Goal: Check status: Check status

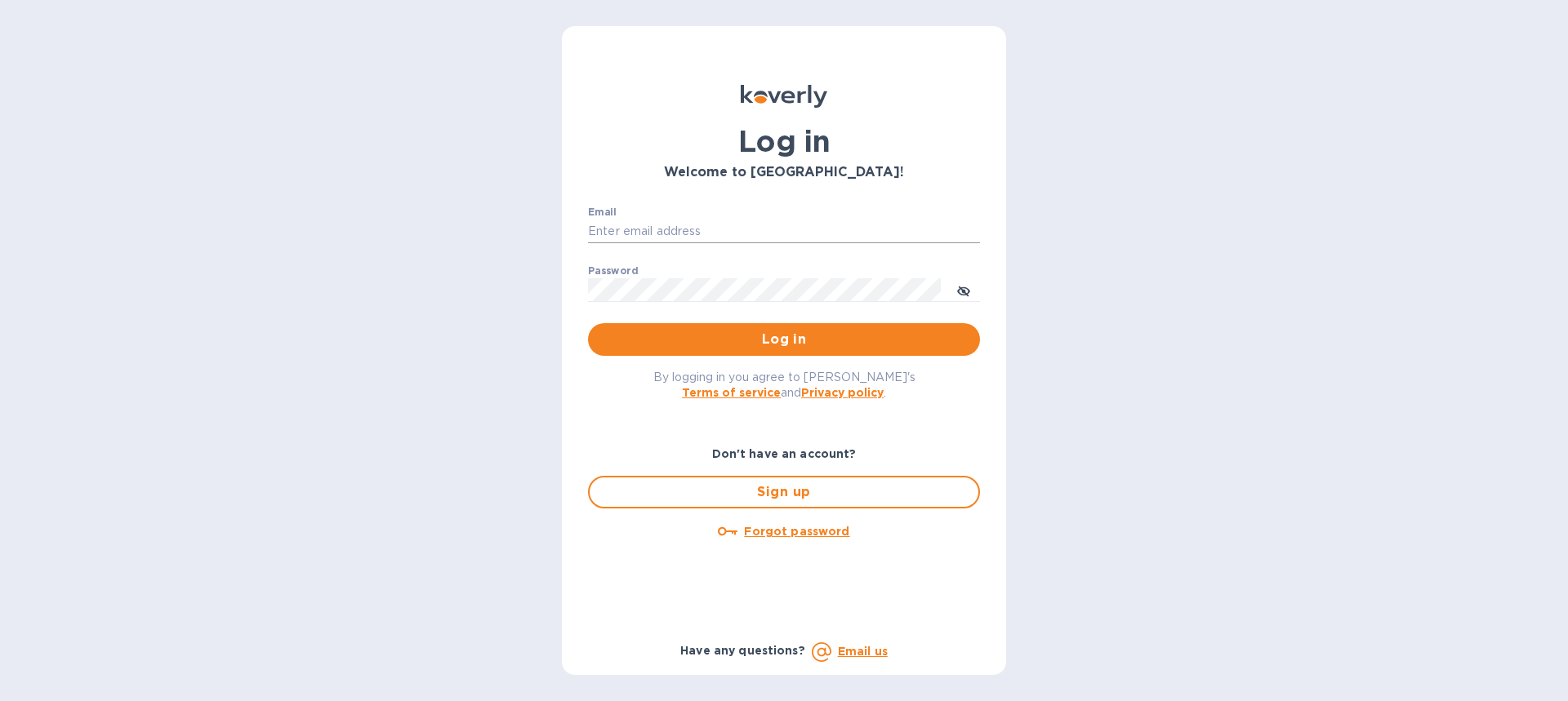
click at [635, 233] on input "Email" at bounding box center [784, 231] width 392 height 24
click at [690, 229] on input "Email" at bounding box center [784, 231] width 392 height 24
type input "bookkeeping@playlearn.com"
click at [965, 287] on icon "toggle password visibility" at bounding box center [964, 292] width 13 height 13
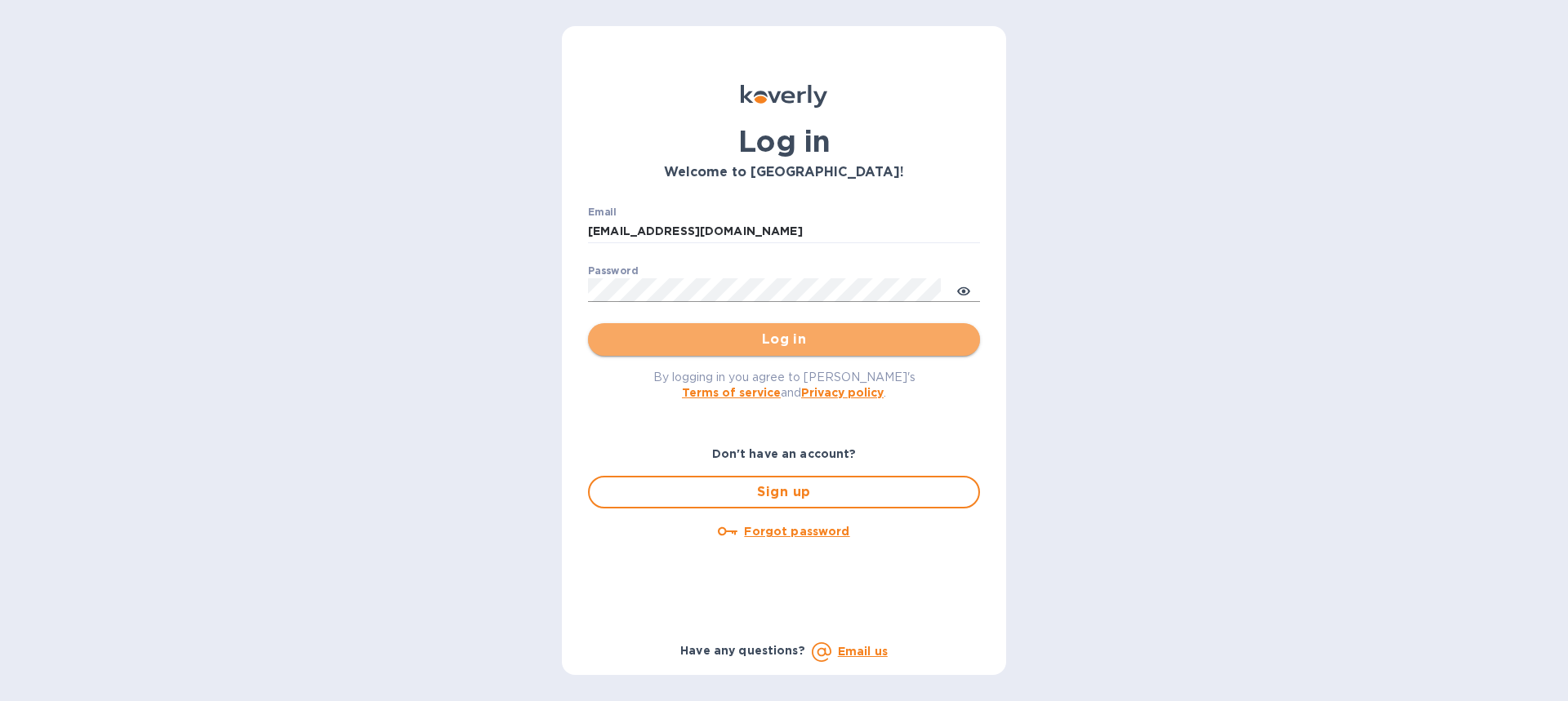
click at [830, 336] on span "Log in" at bounding box center [784, 339] width 366 height 19
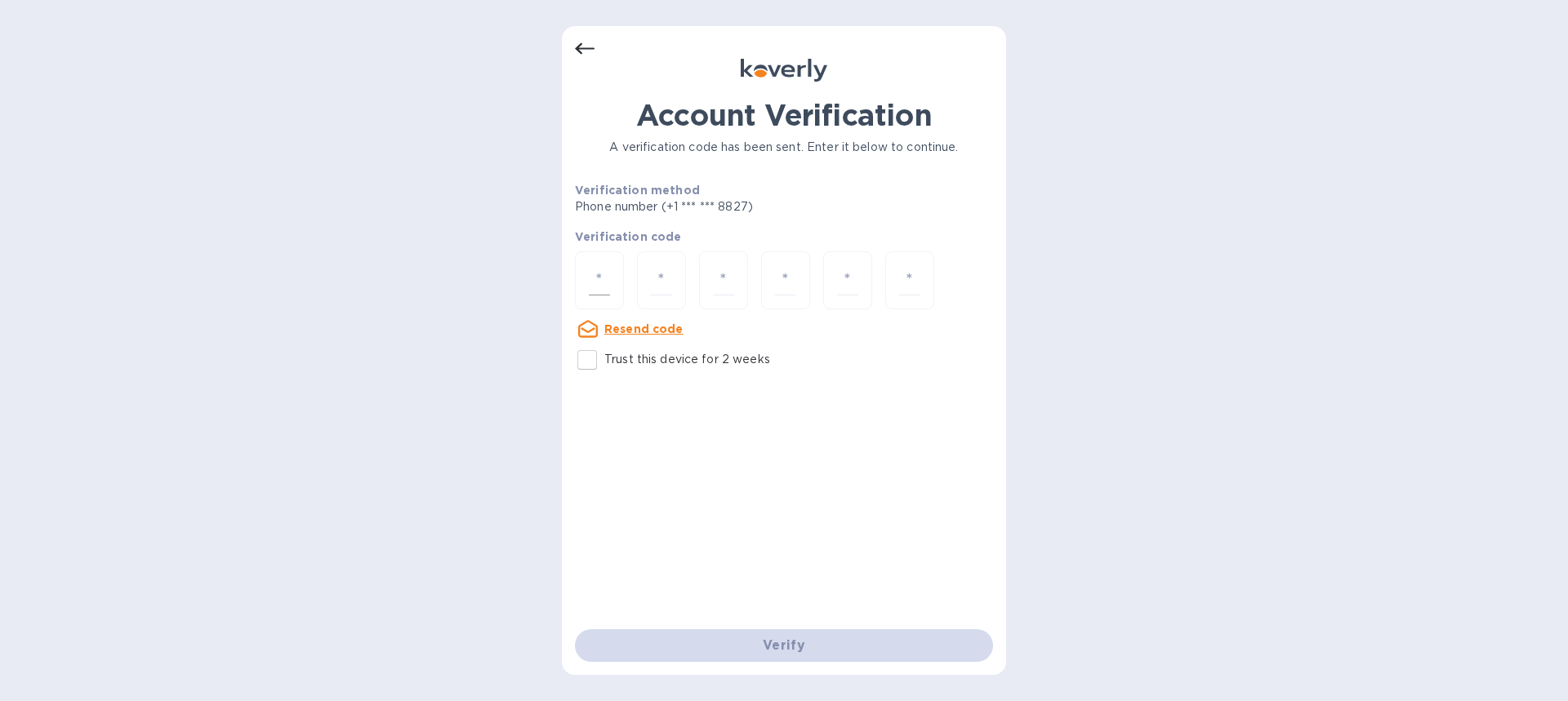
click at [600, 282] on input "number" at bounding box center [599, 280] width 21 height 30
type input "9"
type input "8"
type input "5"
type input "9"
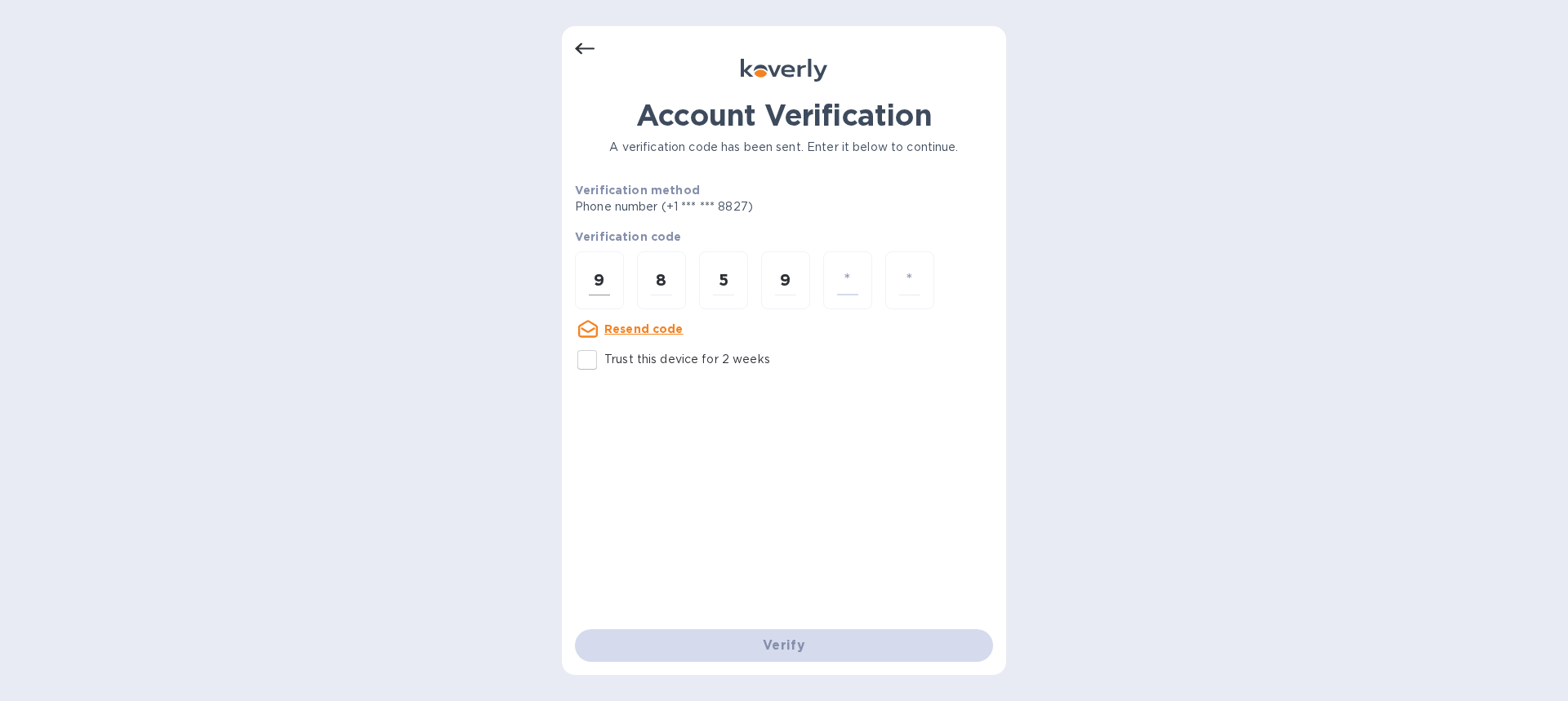
type input "8"
type input "5"
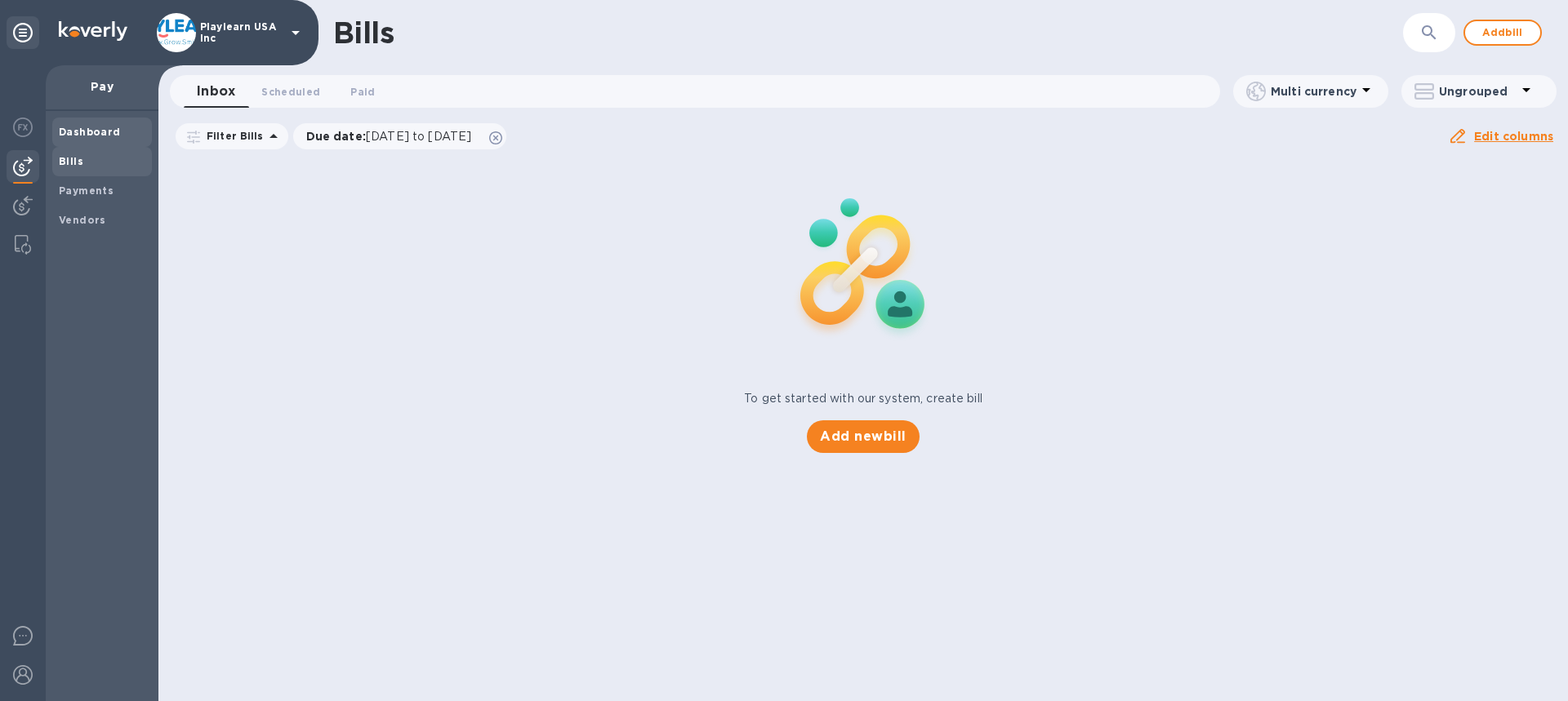
click at [98, 130] on b "Dashboard" at bounding box center [90, 131] width 62 height 13
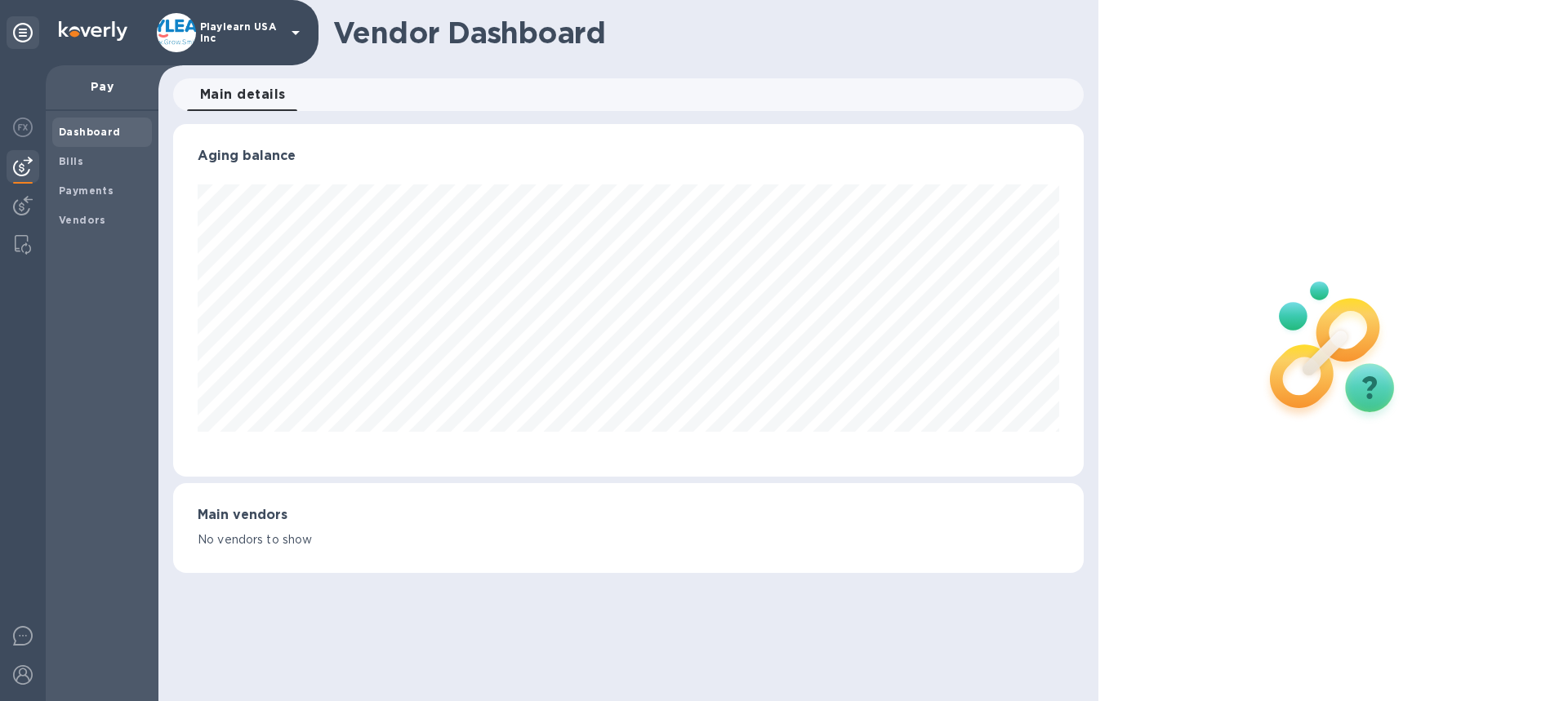
scroll to position [353, 910]
click at [104, 184] on b "Payments" at bounding box center [86, 190] width 55 height 13
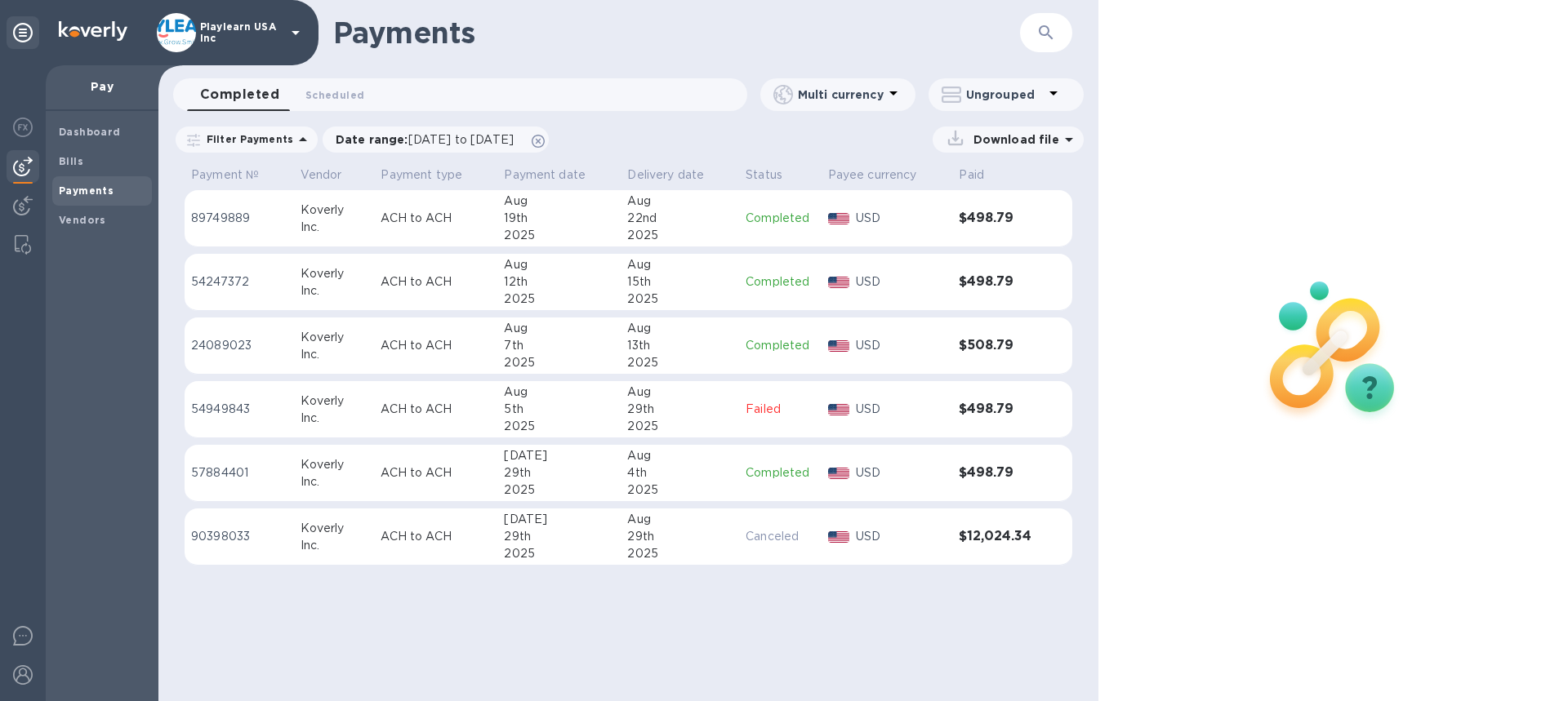
click at [456, 238] on td "ACH to ACH" at bounding box center [435, 219] width 124 height 57
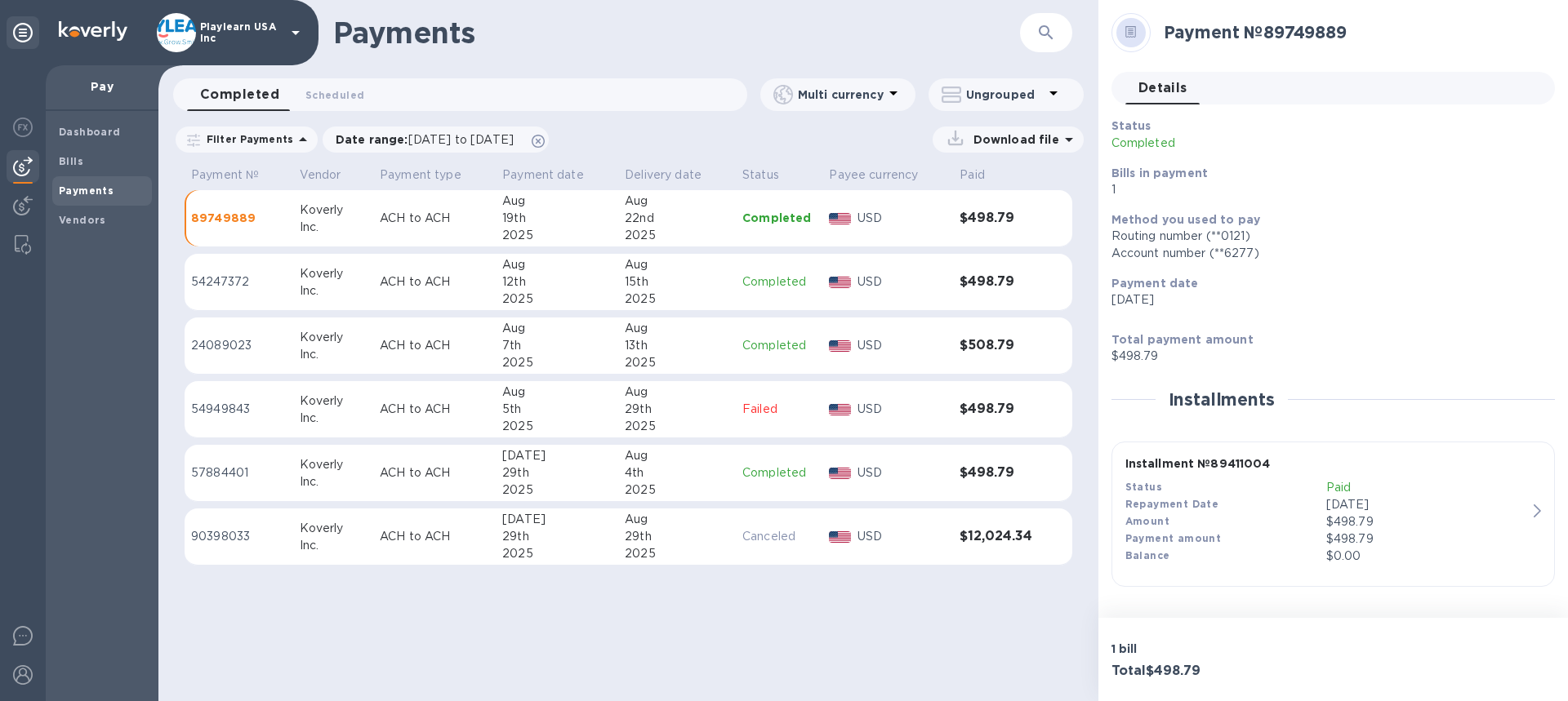
click at [986, 141] on p "Download file" at bounding box center [1013, 139] width 93 height 16
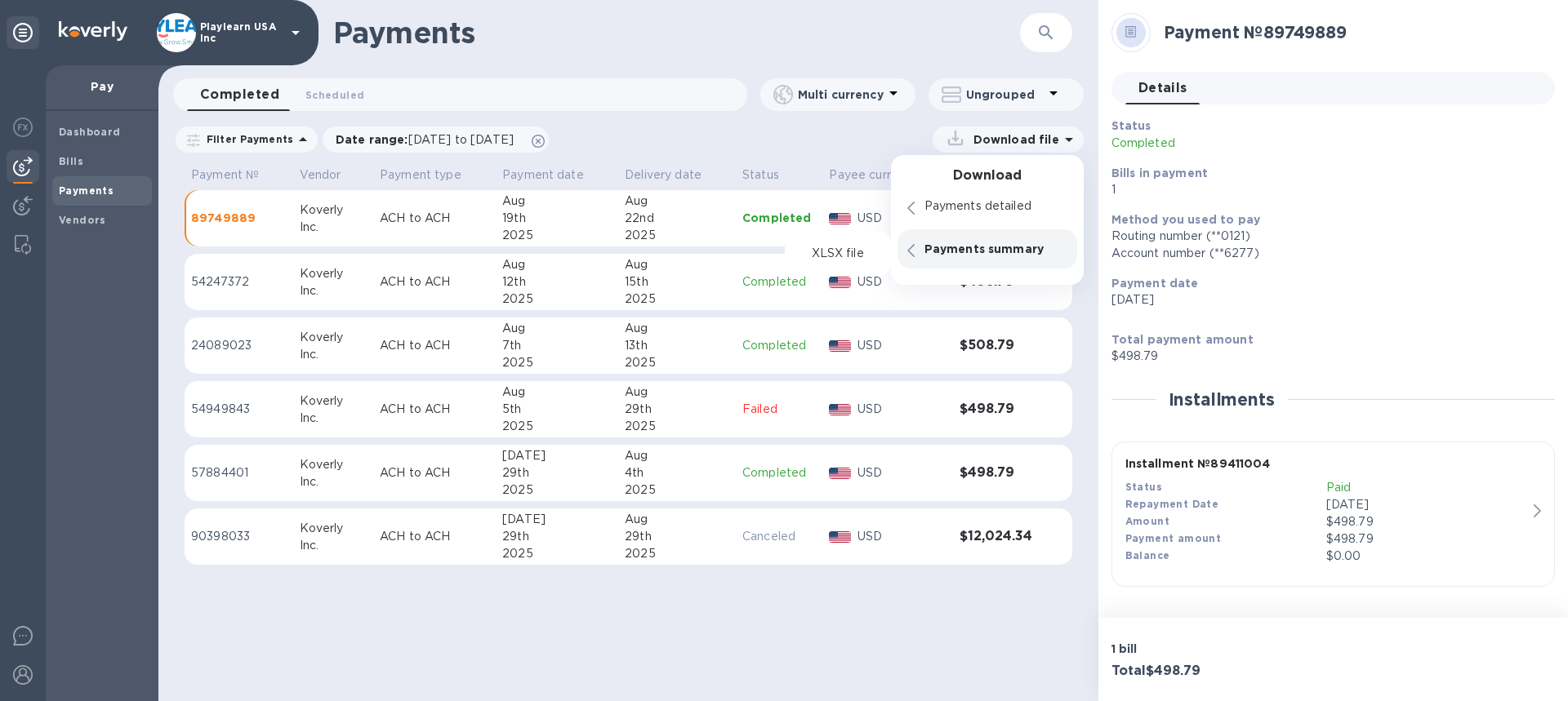
click at [1305, 504] on div "Repayment Date" at bounding box center [1225, 505] width 201 height 17
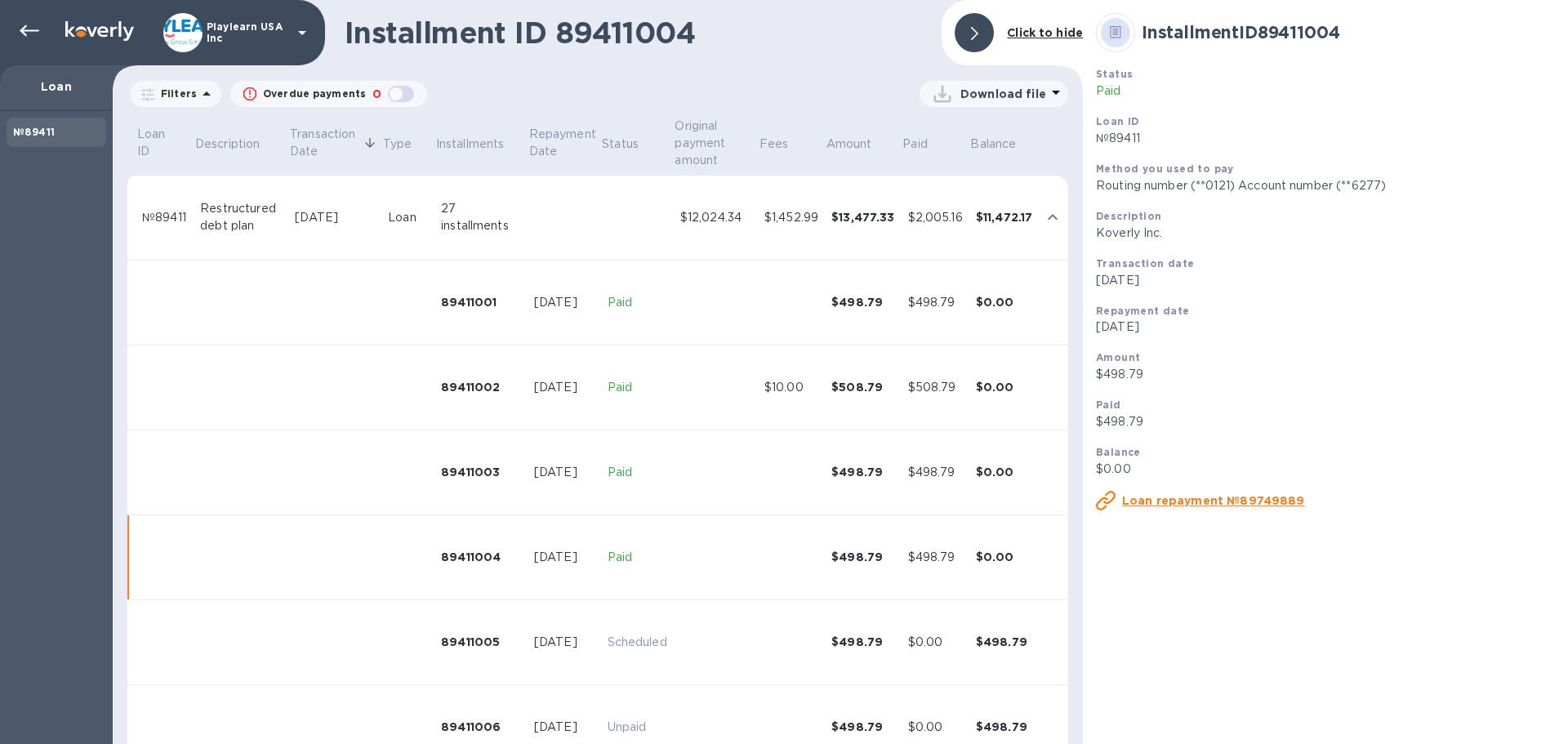
click at [59, 97] on div "Loan" at bounding box center [56, 88] width 113 height 45
click at [53, 126] on b "№89411" at bounding box center [34, 131] width 41 height 13
click at [188, 96] on p "Filters" at bounding box center [175, 93] width 42 height 13
click at [327, 95] on p "Overdue payments" at bounding box center [314, 93] width 103 height 14
checkbox input "true"
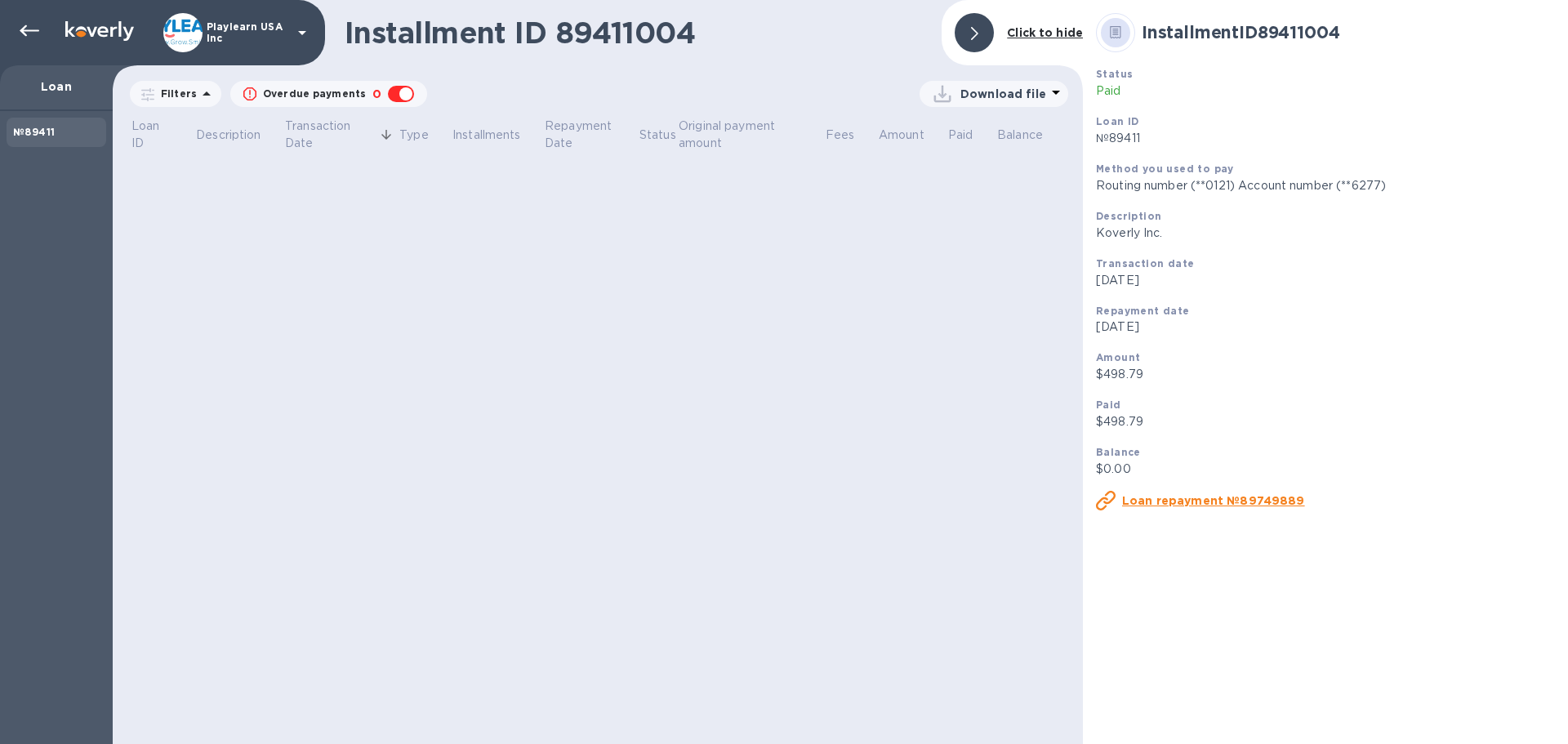
click at [56, 130] on div "№89411" at bounding box center [56, 131] width 87 height 16
click at [30, 20] on div at bounding box center [29, 30] width 33 height 33
click at [24, 37] on icon at bounding box center [29, 30] width 19 height 19
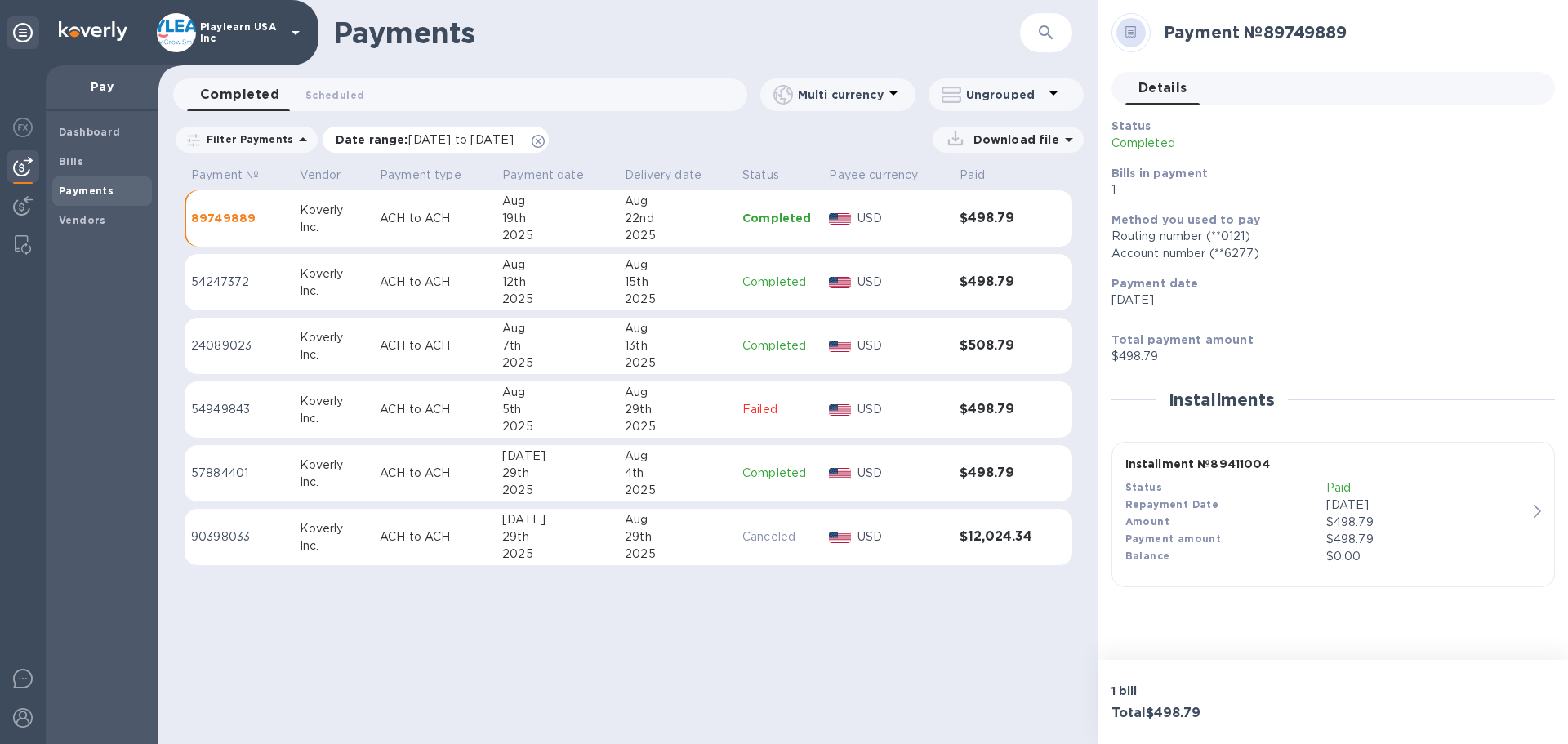
click at [396, 147] on p "Date range : [DATE] to [DATE]" at bounding box center [428, 139] width 186 height 16
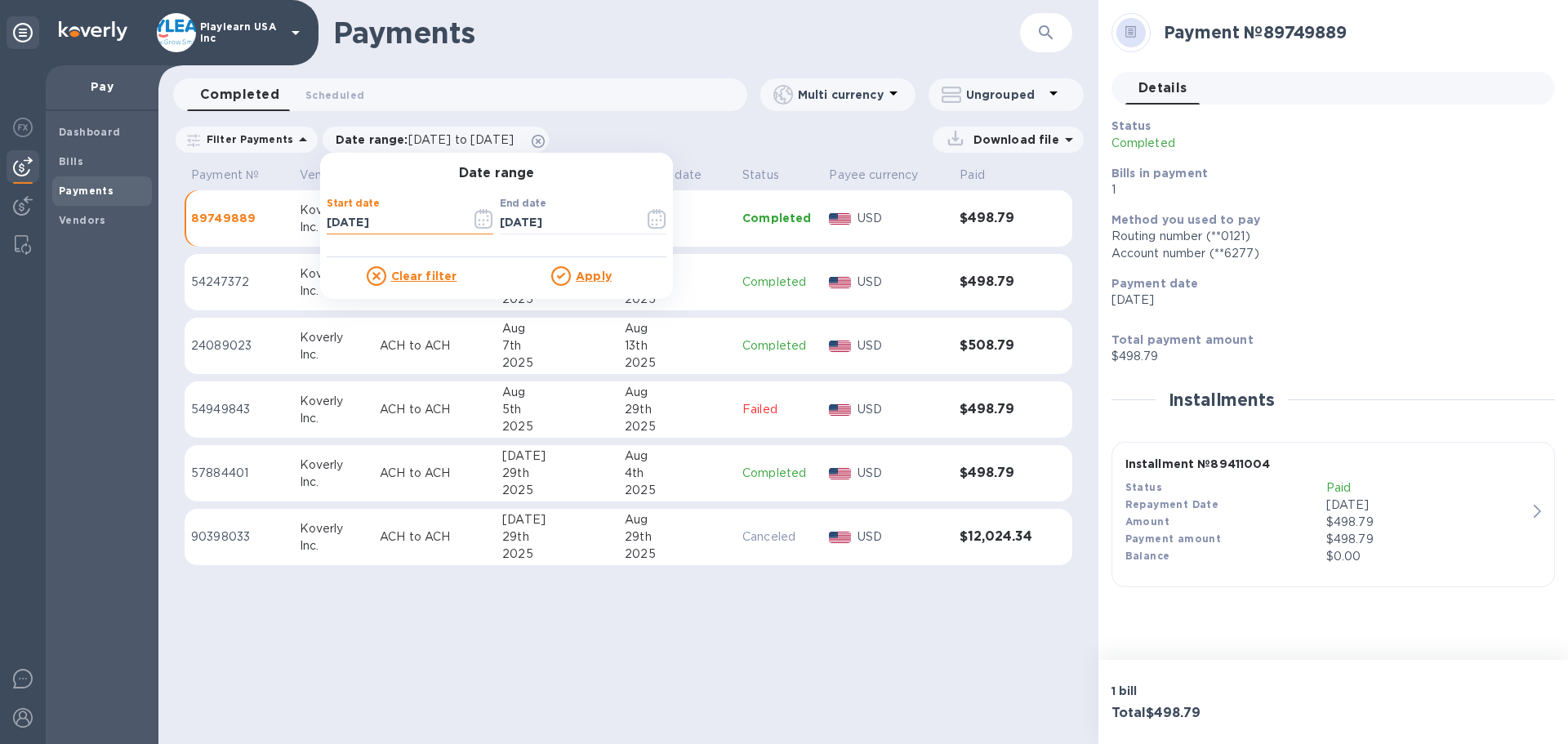
click at [333, 222] on input "[DATE]" at bounding box center [392, 222] width 131 height 24
type input "[DATE]"
click at [593, 273] on u "Apply" at bounding box center [593, 276] width 36 height 13
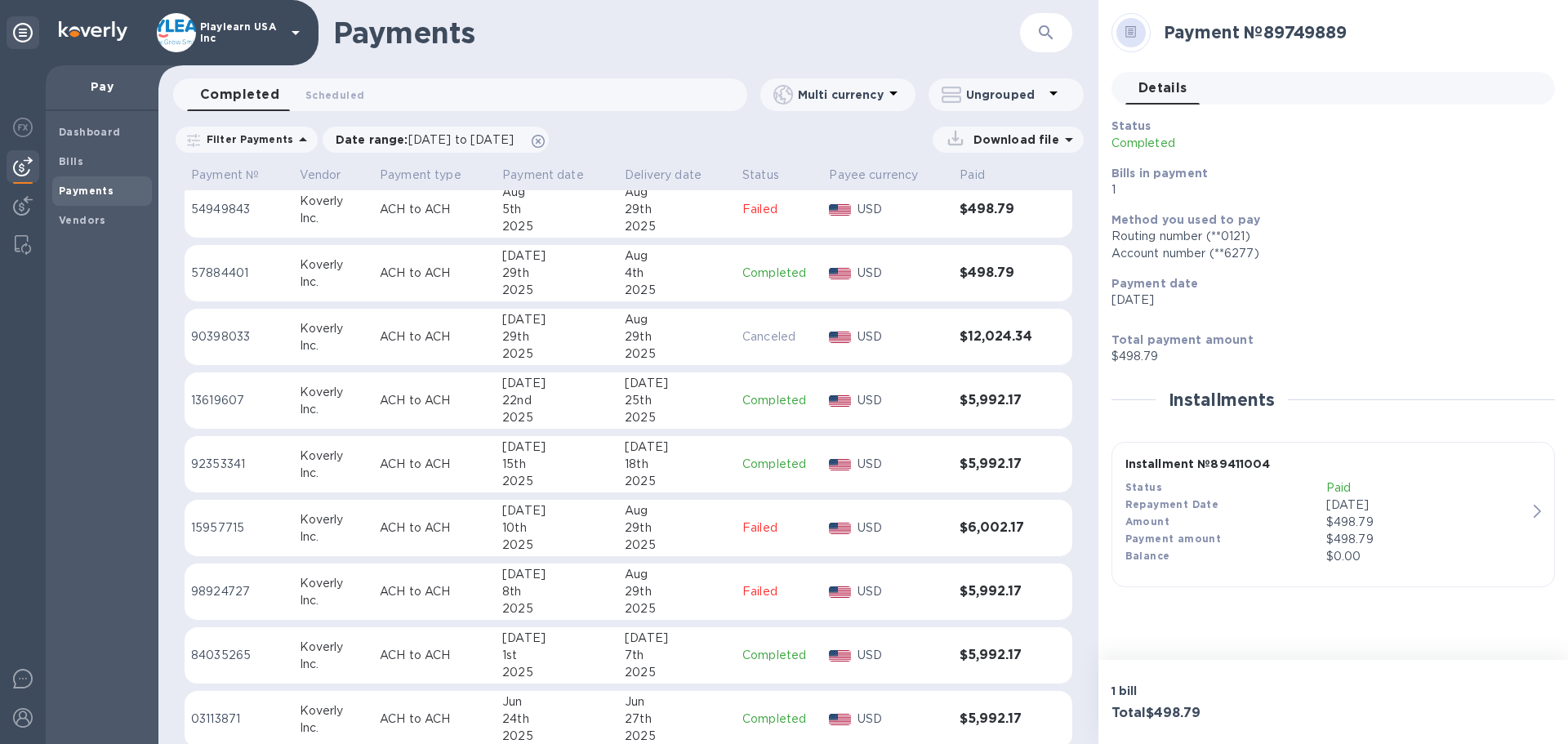
scroll to position [245, 0]
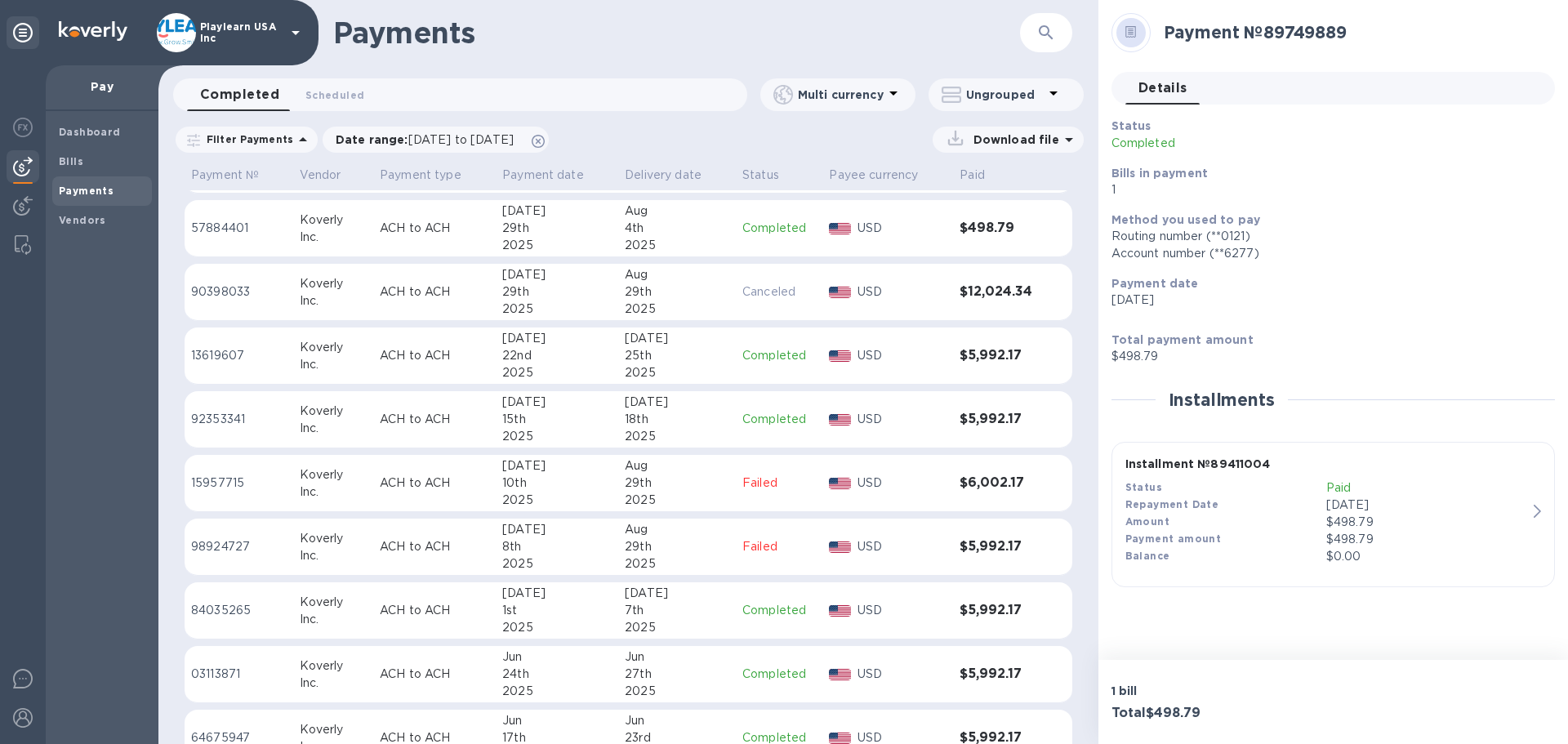
click at [691, 361] on div "25th" at bounding box center [677, 355] width 104 height 17
click at [1183, 481] on div "Status" at bounding box center [1225, 488] width 201 height 17
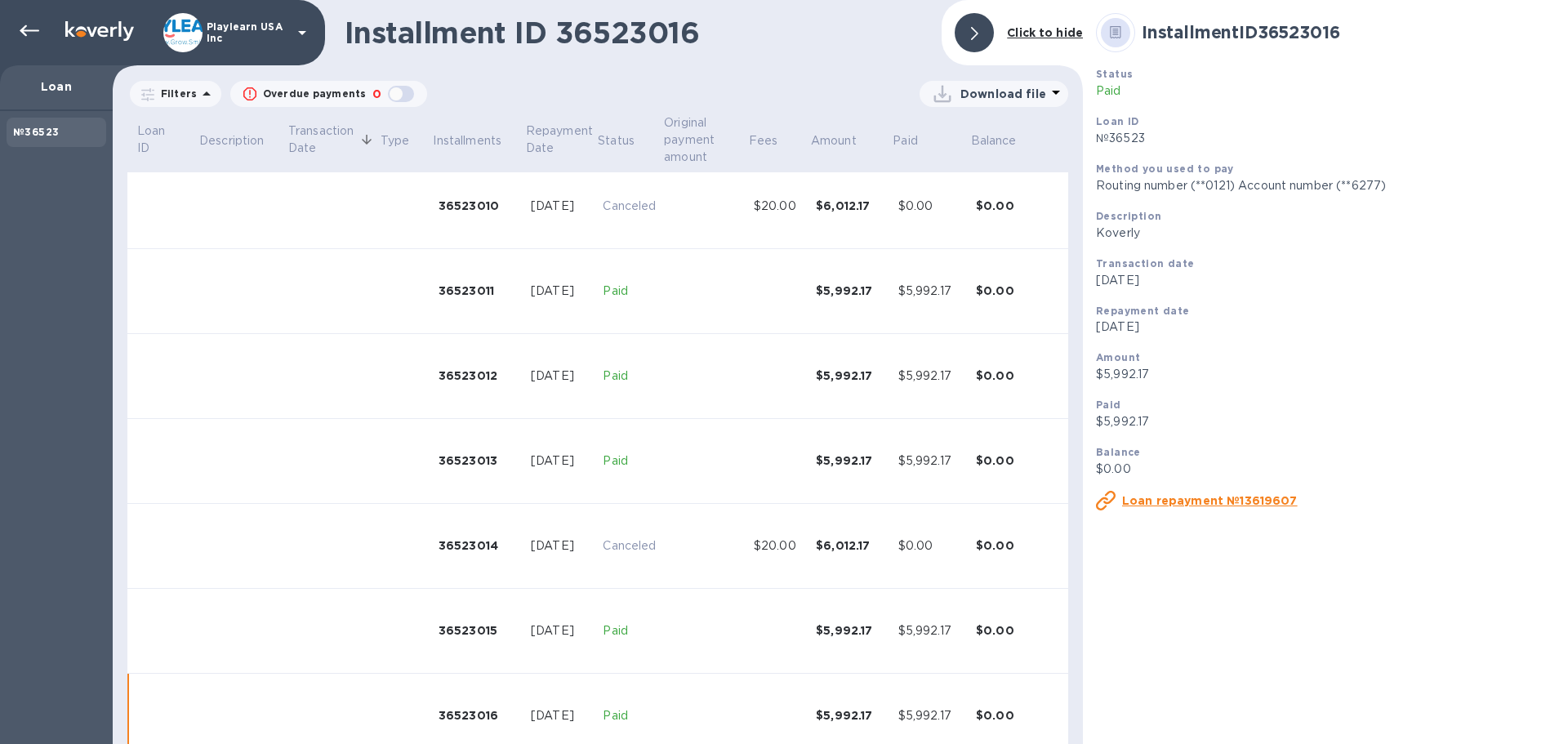
scroll to position [889, 0]
